Goal: Communication & Community: Answer question/provide support

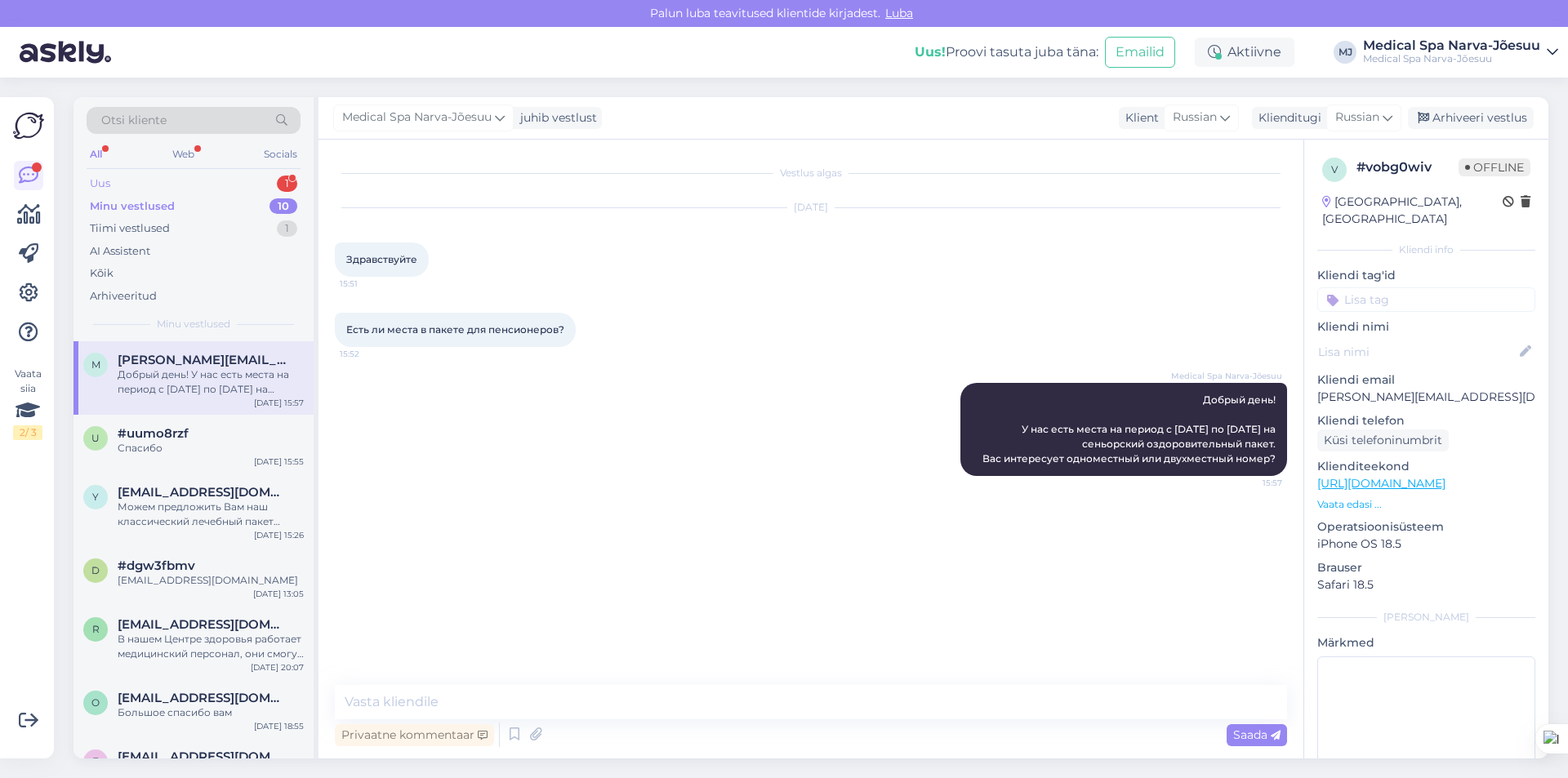
click at [143, 176] on div "Uus 1" at bounding box center [193, 184] width 214 height 23
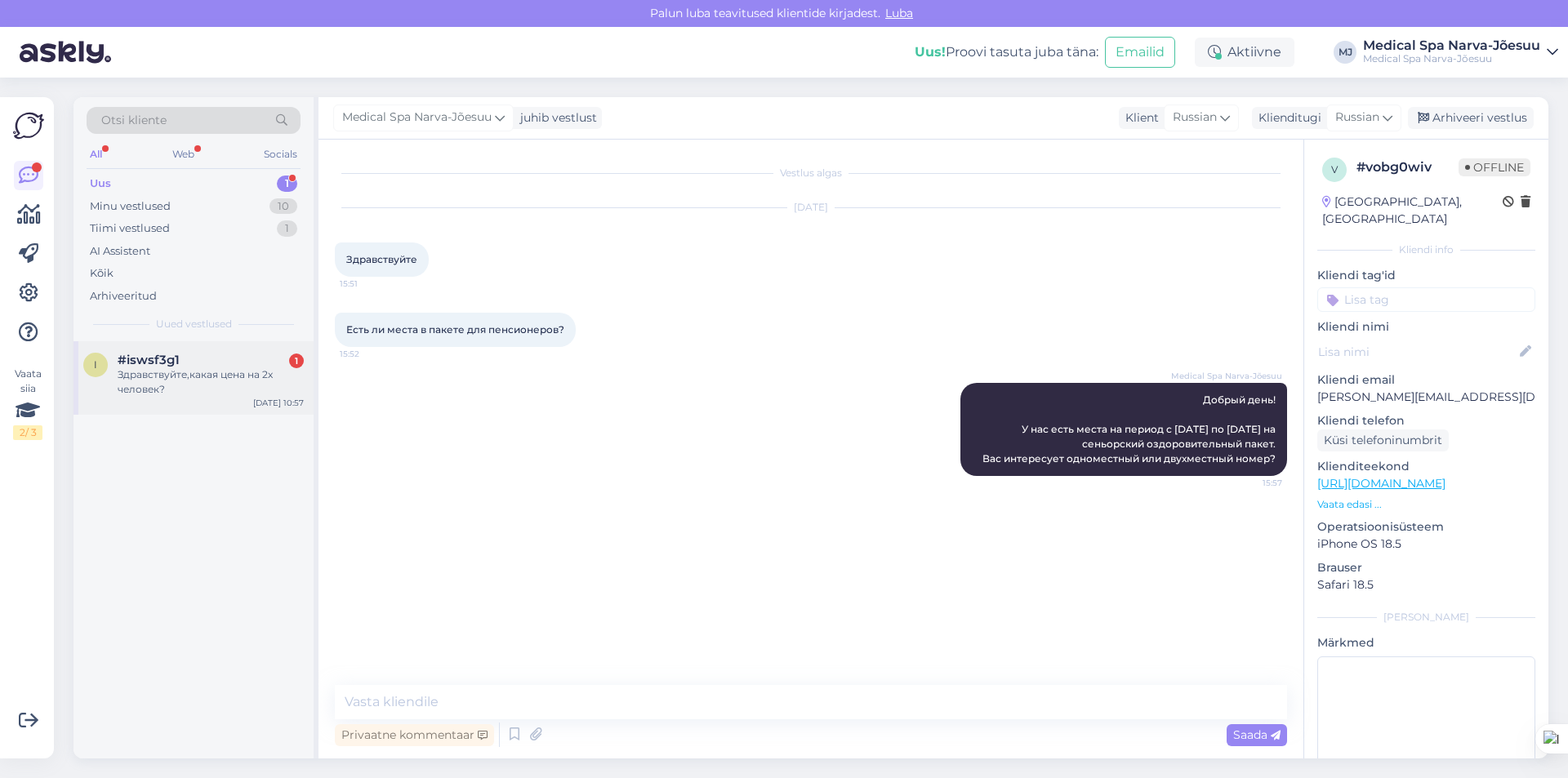
click at [182, 389] on div "Здравствуйте,какая цена на 2х человек?" at bounding box center [211, 383] width 186 height 30
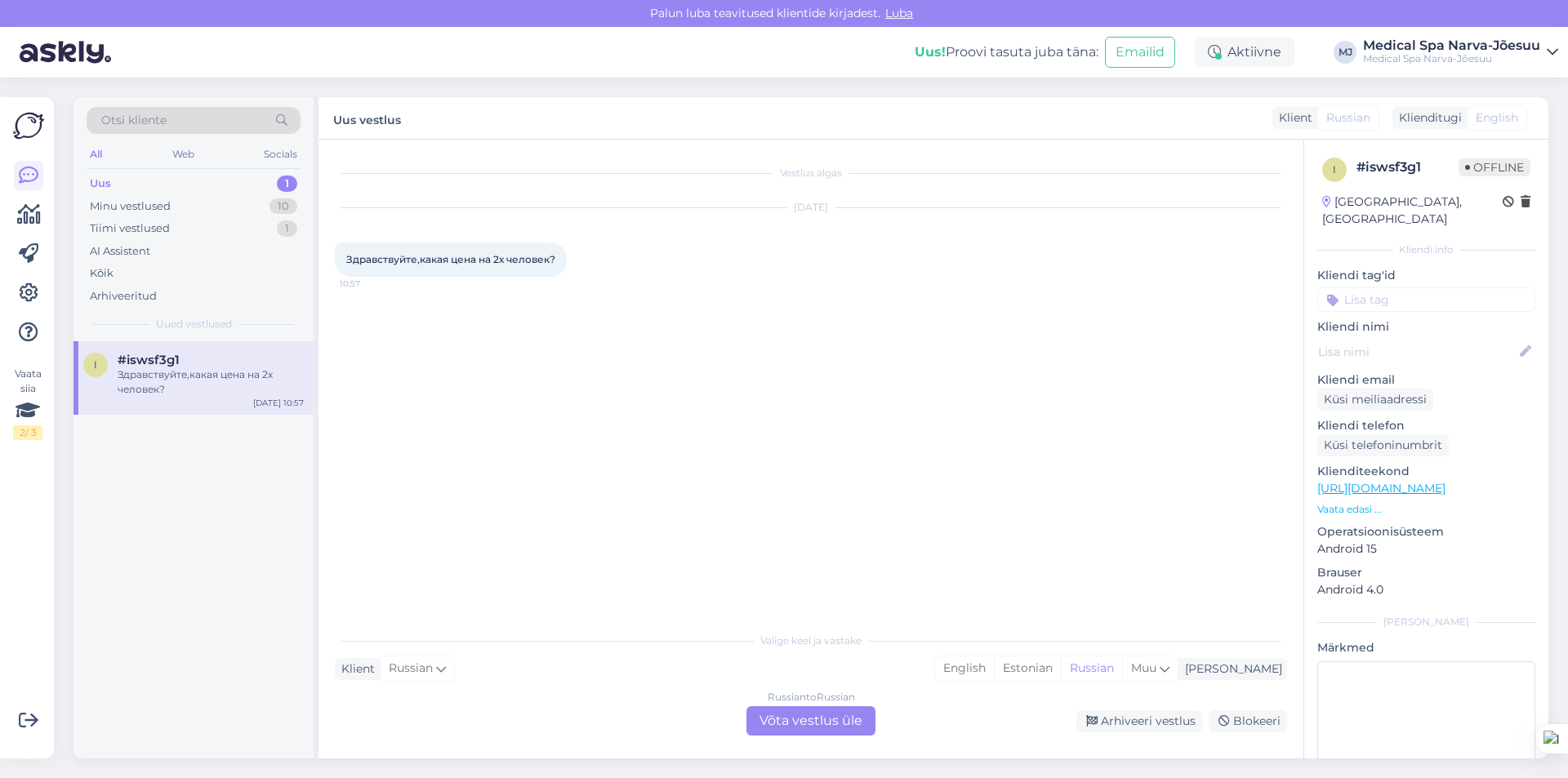
click at [1349, 502] on p "Vaata edasi ..." at bounding box center [1426, 510] width 218 height 15
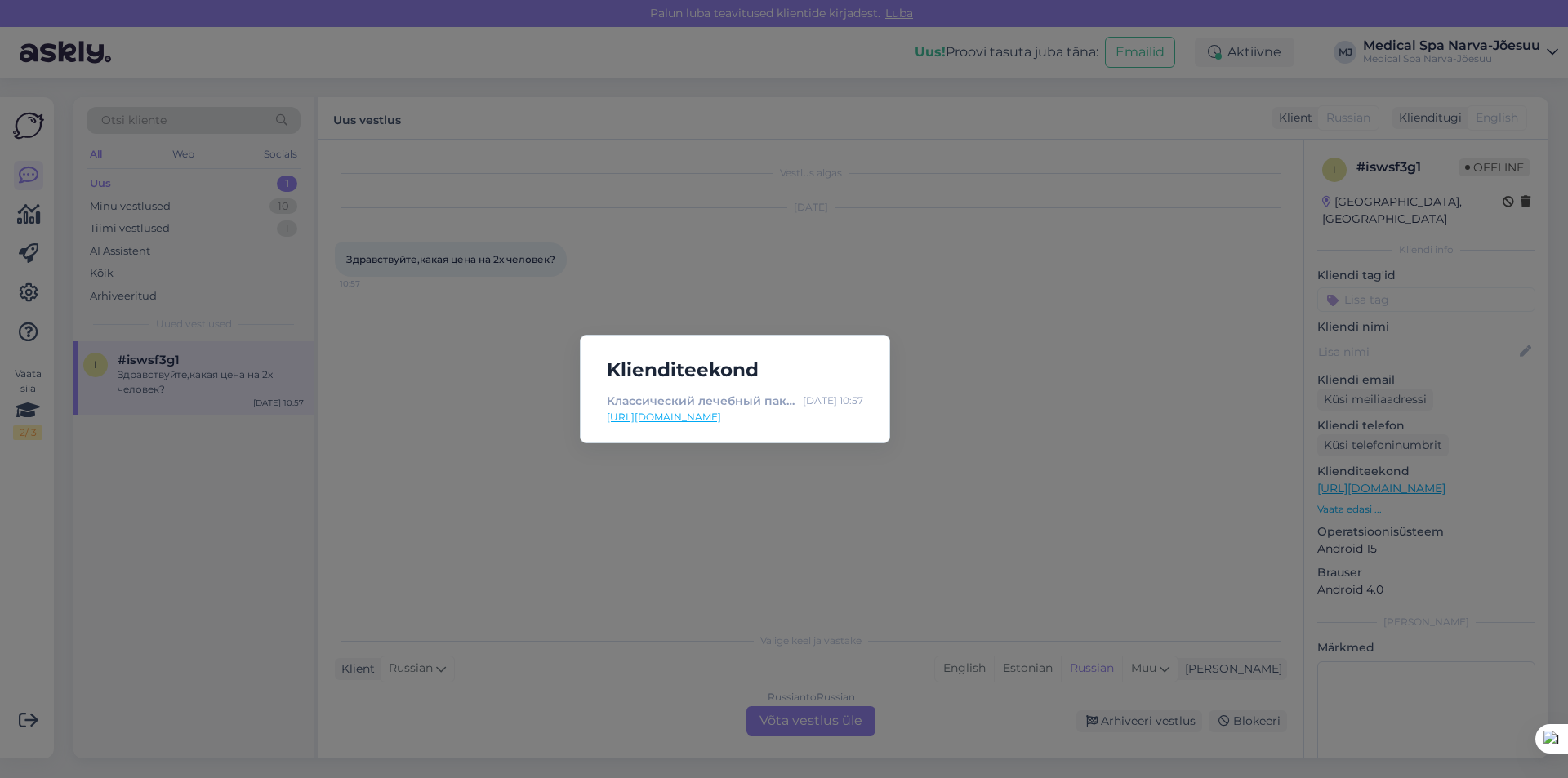
click at [1105, 264] on div "Klienditeekond Классический лечебный пакет "Скажи здоровью Да!" (бронирование о…" at bounding box center [784, 389] width 1568 height 778
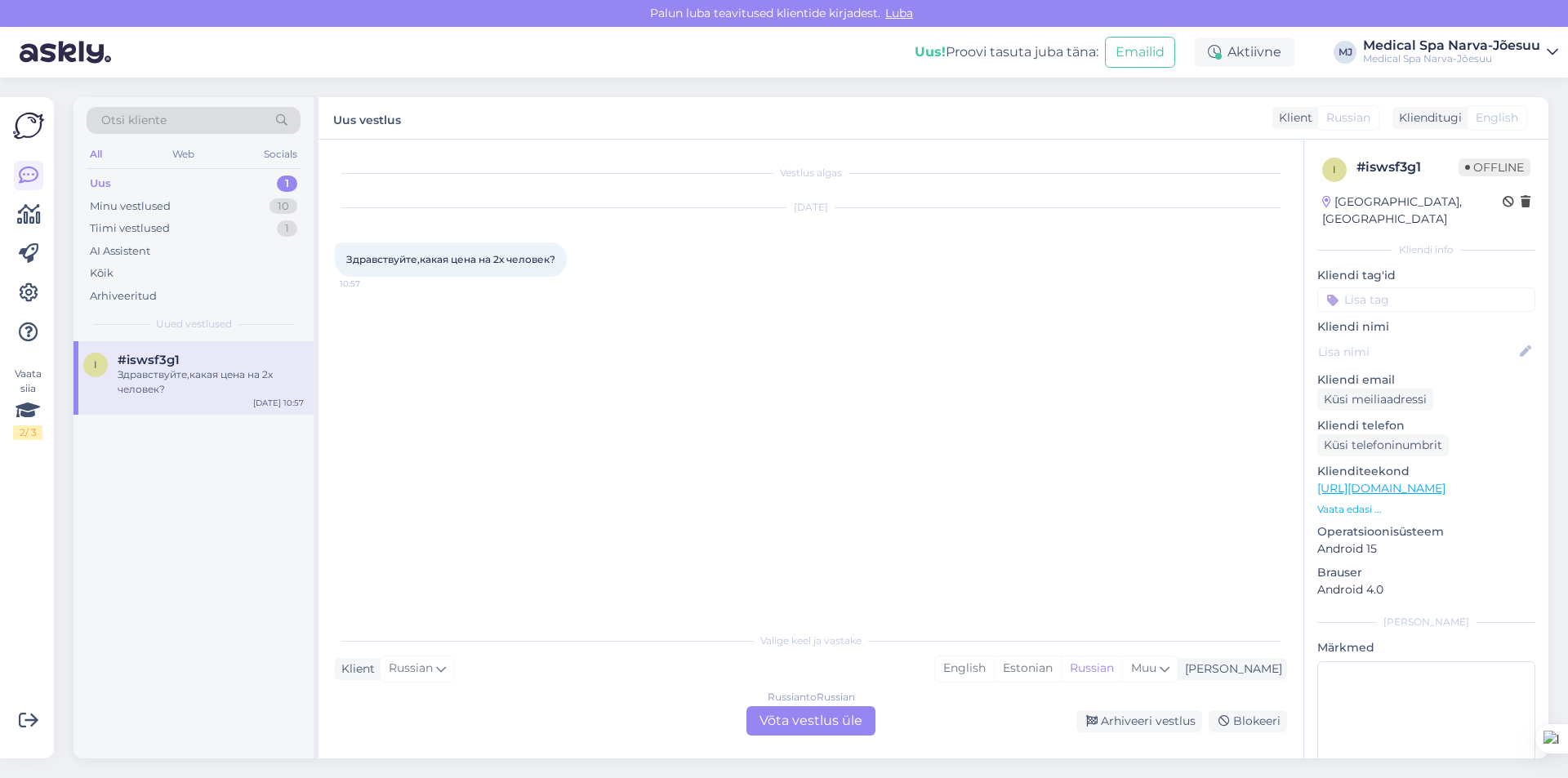
click at [824, 726] on div "Russian to Russian Võta vestlus üle" at bounding box center [811, 721] width 129 height 30
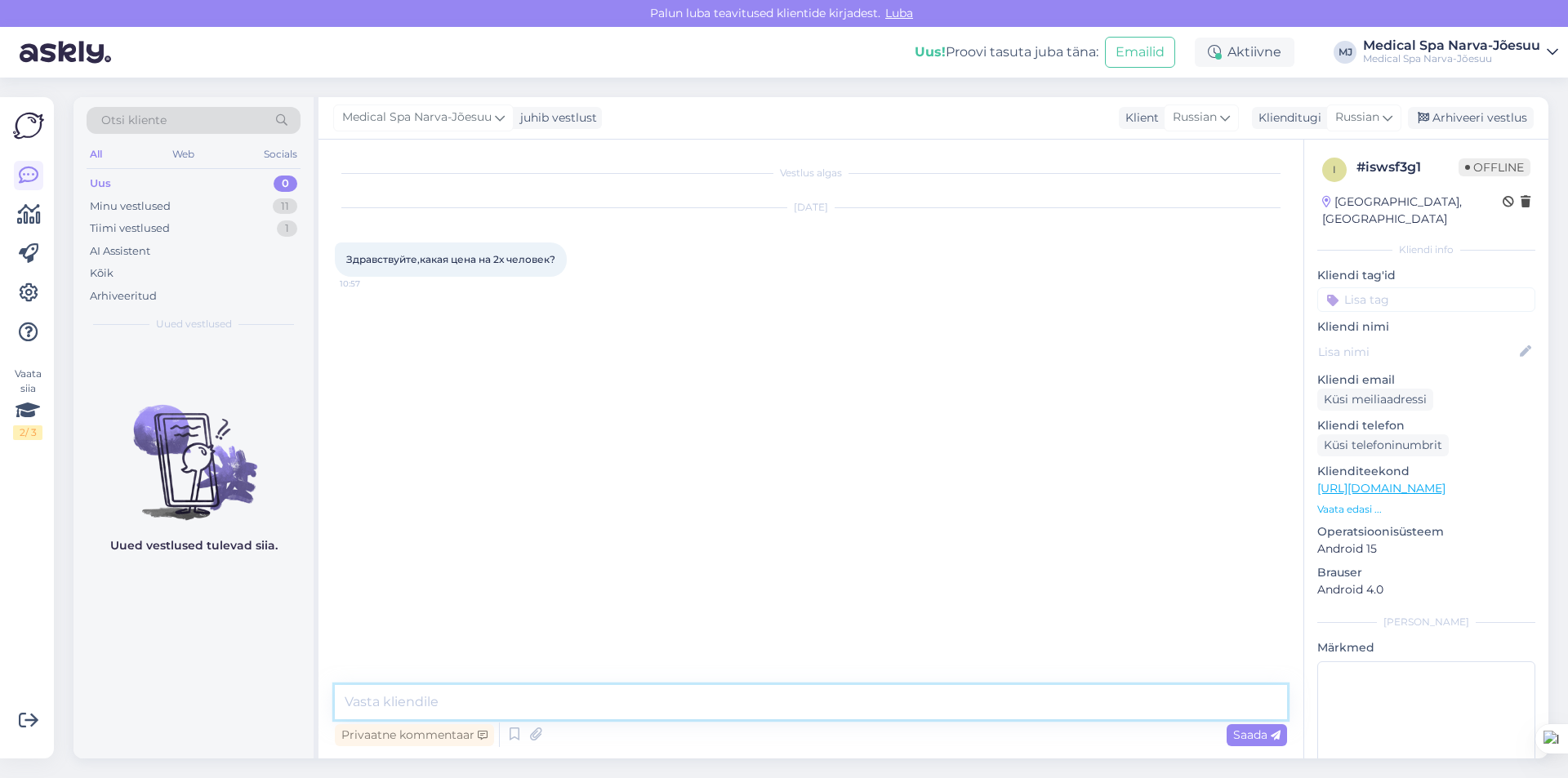
click at [387, 702] on textarea at bounding box center [811, 702] width 952 height 34
click at [831, 700] on textarea "Добрый день! Стоимость зависит от периода и выбранного пакета." at bounding box center [811, 702] width 952 height 34
drag, startPoint x: 1004, startPoint y: 704, endPoint x: 988, endPoint y: 698, distance: 17.1
click at [958, 697] on textarea "Добрый день! Стоимость зависит от периода и выбранного пакета. вы когда хотели …" at bounding box center [811, 702] width 952 height 34
click at [994, 699] on textarea "Добрый день! Стоимость зависит от периода и выбранного пакета. вы когда хотели …" at bounding box center [811, 702] width 952 height 34
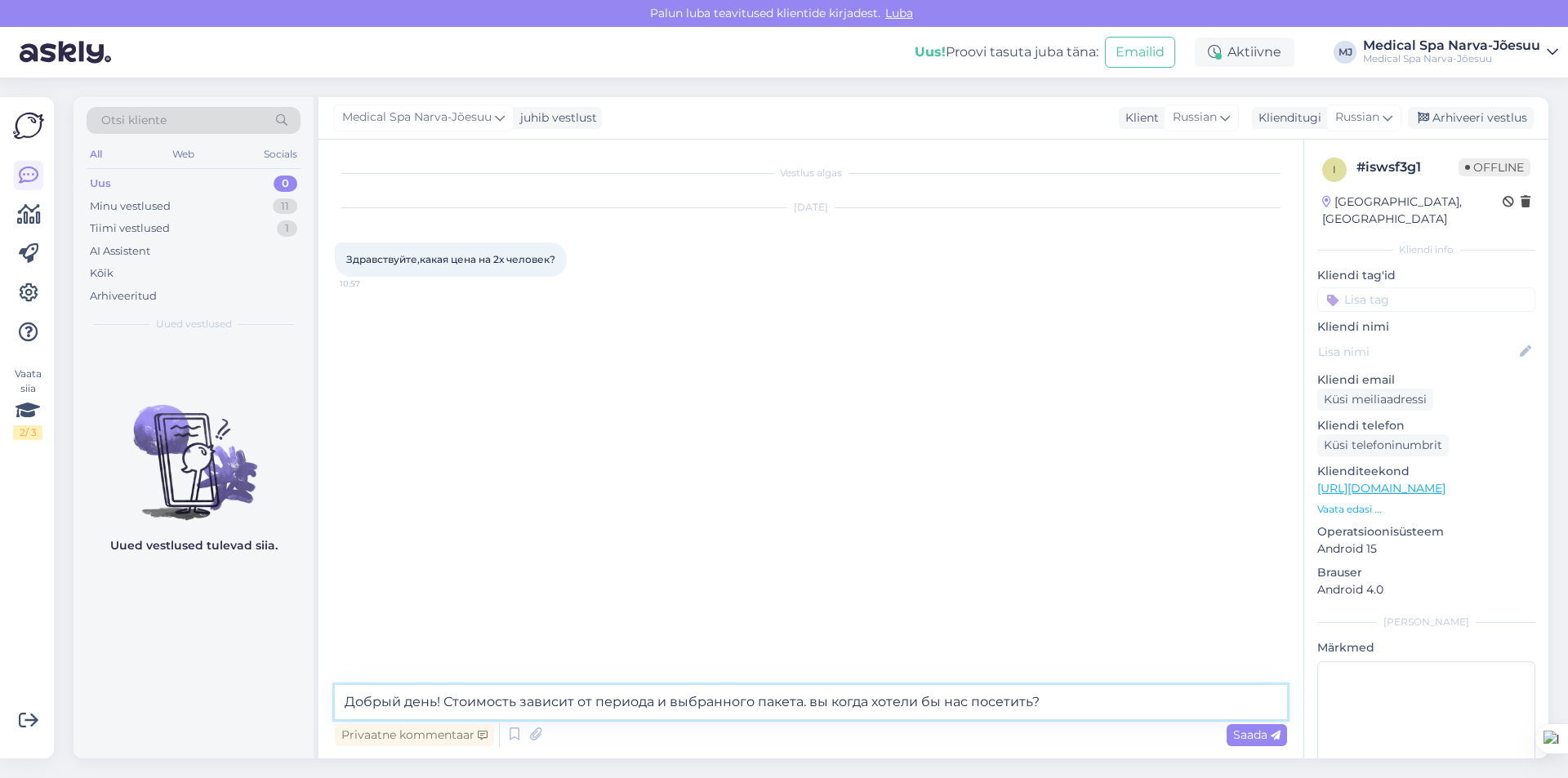
click at [815, 703] on textarea "Добрый день! Стоимость зависит от периода и выбранного пакета. вы когда хотели …" at bounding box center [811, 702] width 952 height 34
click at [1052, 703] on textarea "Добрый день! Стоимость зависит от периода и выбранного пакета. Вы когда хотели …" at bounding box center [811, 702] width 952 height 34
type textarea "Добрый день! Стоимость зависит от периода и выбранного пакета. Вы когда хотели …"
click at [1261, 737] on span "Saada" at bounding box center [1257, 734] width 47 height 15
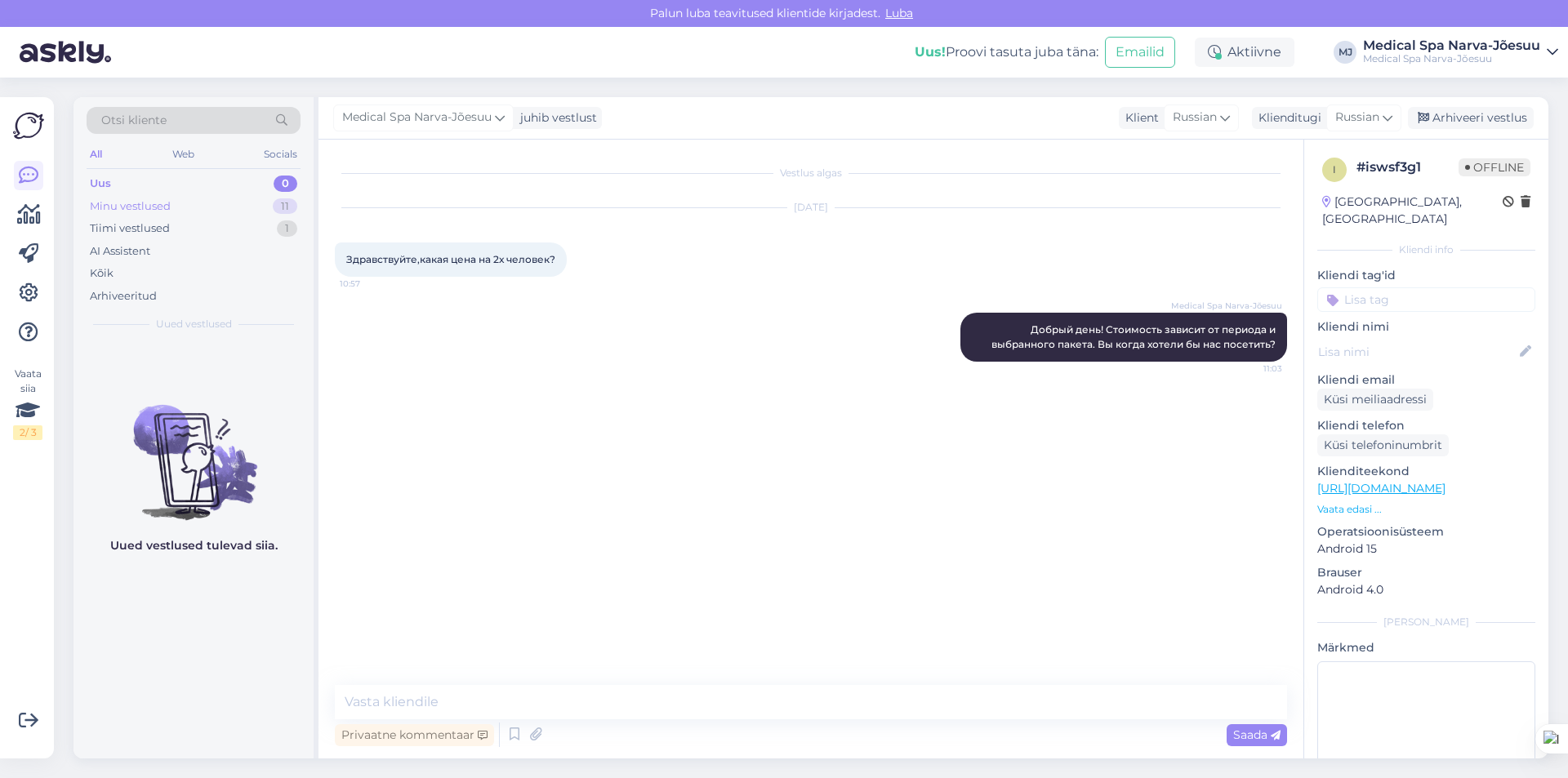
click at [171, 200] on div "Minu vestlused 11" at bounding box center [193, 206] width 214 height 23
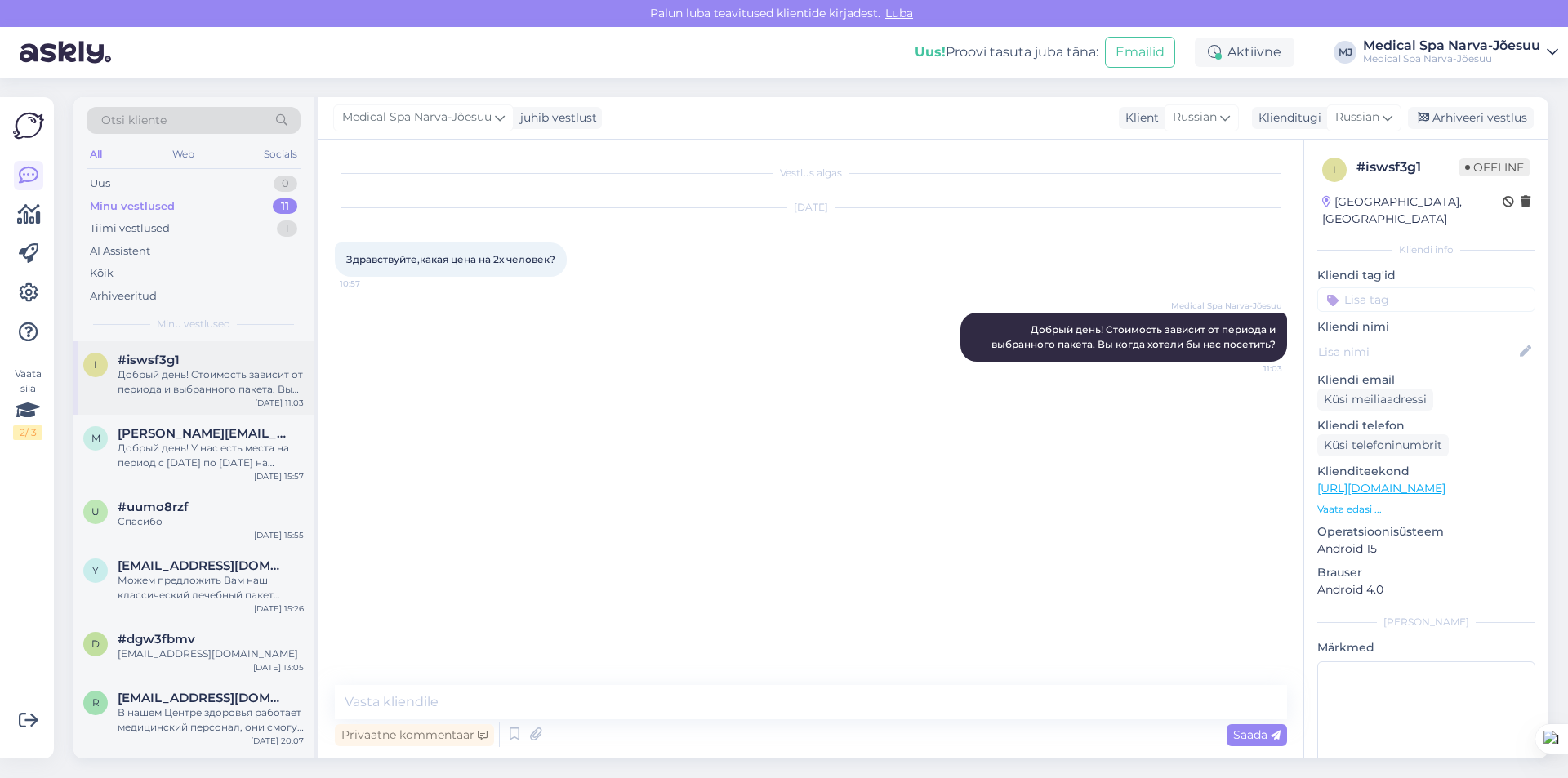
click at [194, 380] on div "Добрый день! Стоимость зависит от периода и выбранного пакета. Вы когда хотели …" at bounding box center [211, 383] width 186 height 30
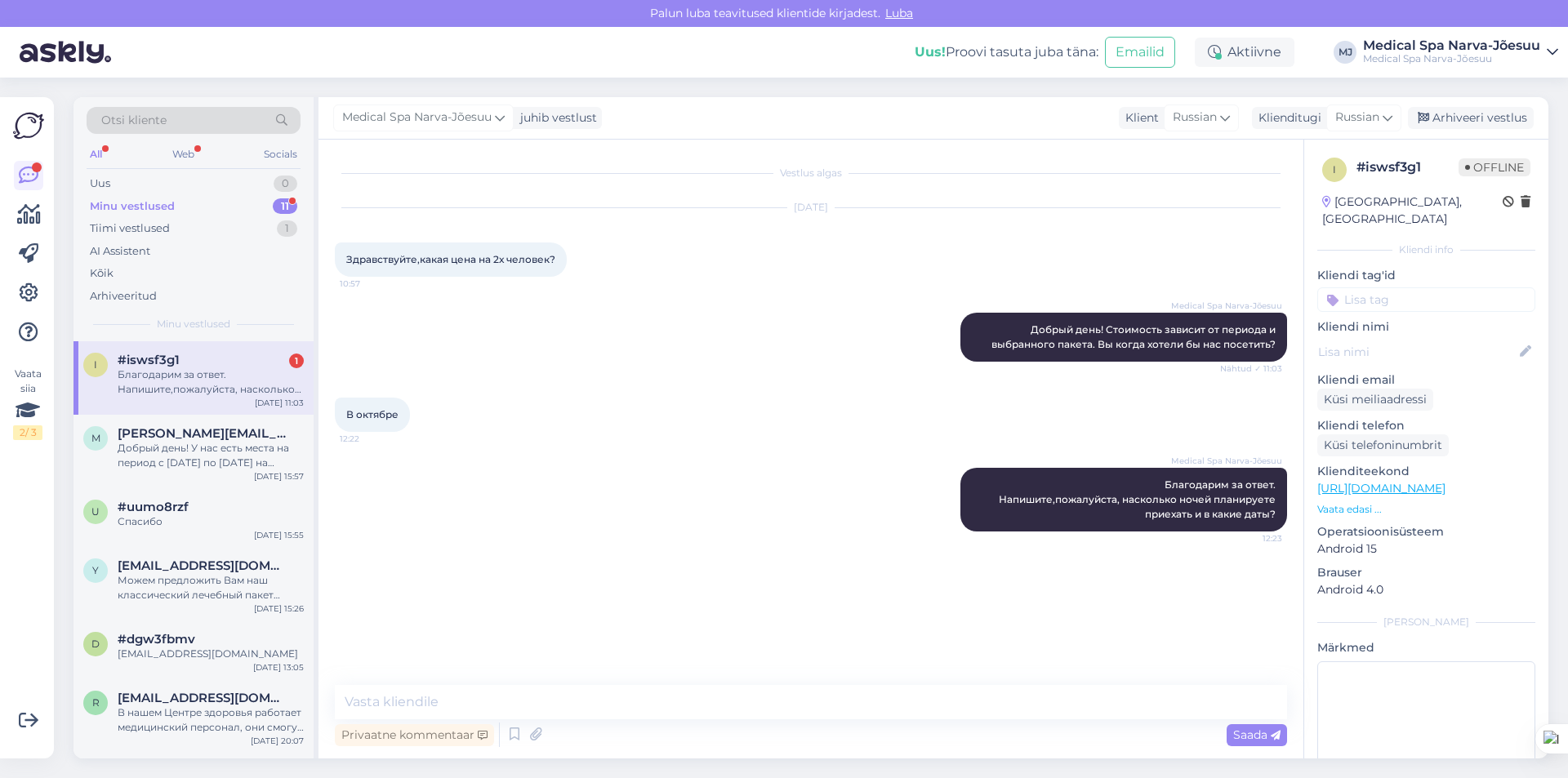
click at [155, 202] on div "Minu vestlused" at bounding box center [132, 207] width 85 height 17
click at [173, 396] on div "i #iswsf3g1 Благодарим за ответ. Напишите,пожалуйста, насколько ночей планирует…" at bounding box center [193, 378] width 241 height 73
